Goal: Task Accomplishment & Management: Manage account settings

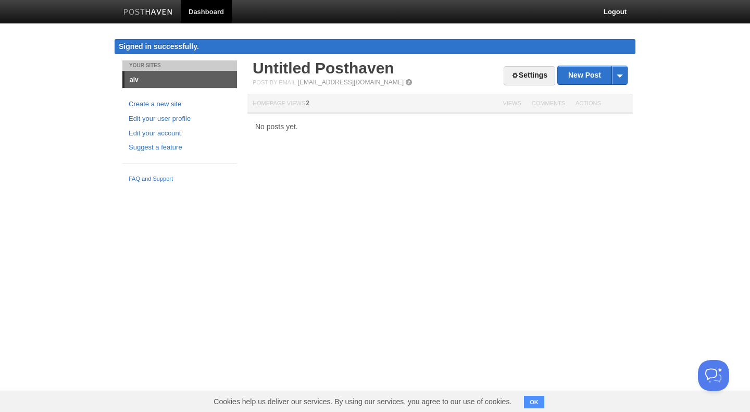
click at [175, 103] on link "Create a new site" at bounding box center [180, 104] width 102 height 11
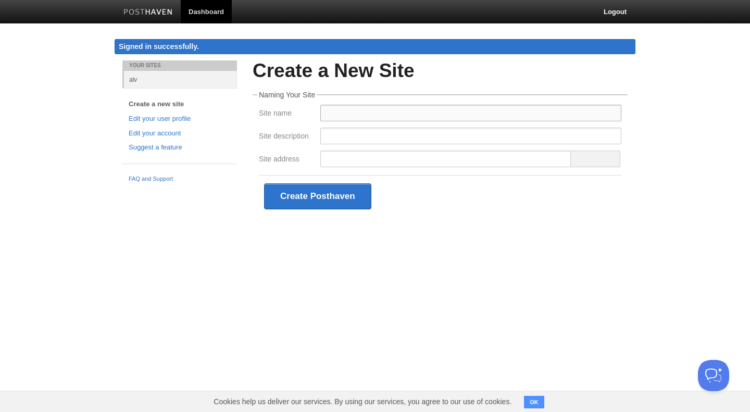
click at [336, 112] on input "Site name" at bounding box center [470, 113] width 301 height 17
type input "opencwr"
click at [348, 139] on input "Site description" at bounding box center [470, 136] width 301 height 17
click at [342, 160] on input "Site address" at bounding box center [445, 158] width 251 height 17
click at [170, 135] on link "Edit your account" at bounding box center [180, 133] width 102 height 11
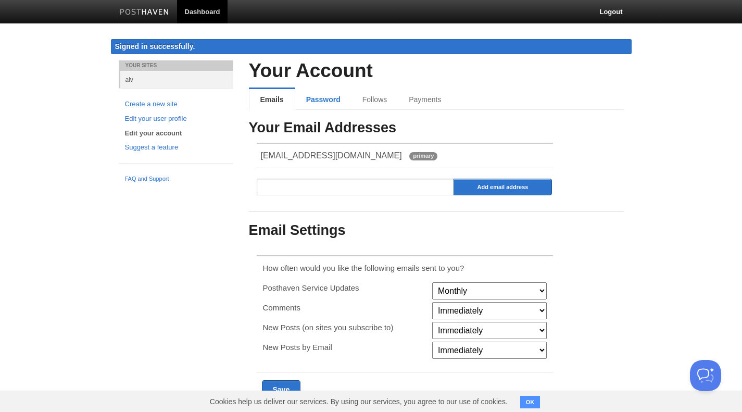
click at [334, 101] on link "Password" at bounding box center [323, 99] width 56 height 21
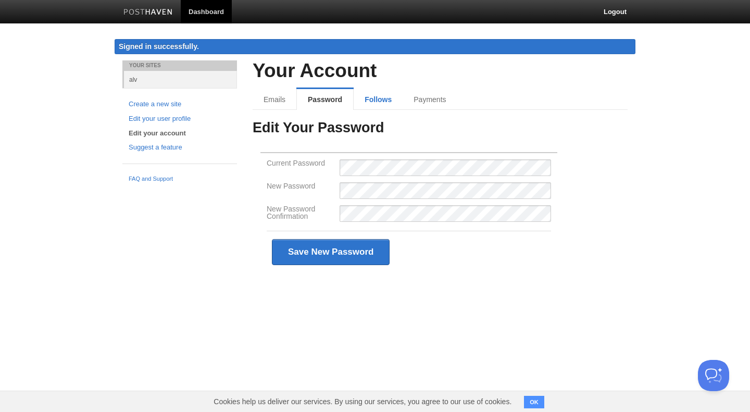
click at [366, 102] on link "Follows" at bounding box center [378, 99] width 49 height 21
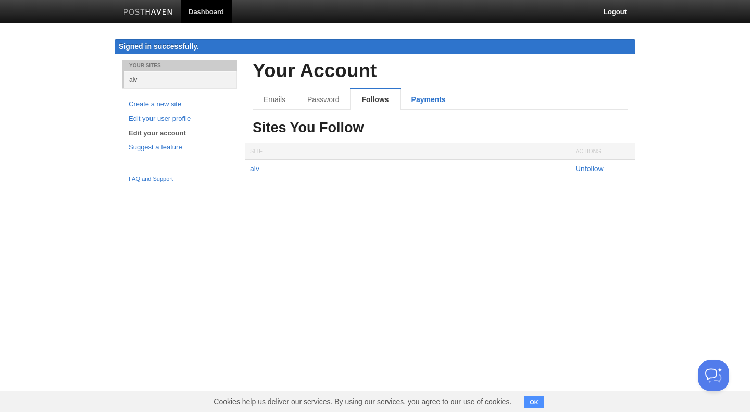
click at [418, 96] on link "Payments" at bounding box center [428, 99] width 56 height 21
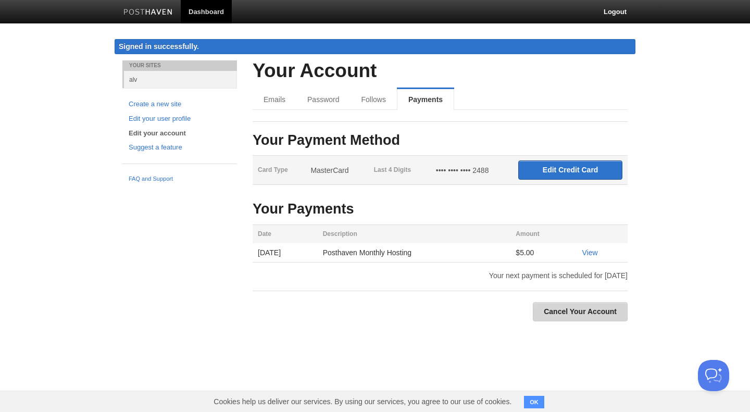
click at [570, 311] on link "Cancel Your Account" at bounding box center [580, 311] width 95 height 19
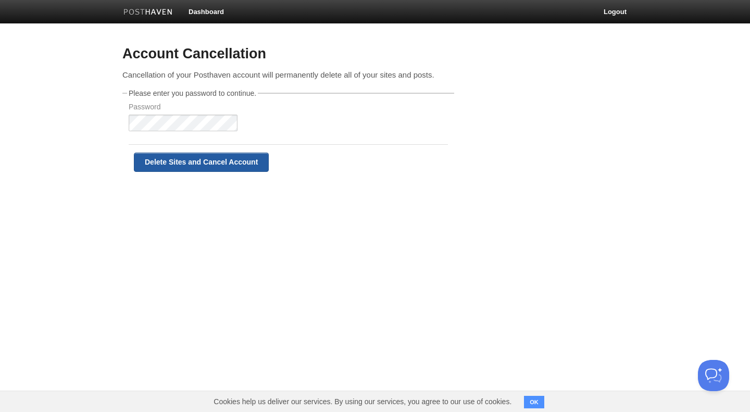
click at [193, 157] on input "Delete Sites and Cancel Account" at bounding box center [201, 162] width 135 height 19
